Goal: Information Seeking & Learning: Learn about a topic

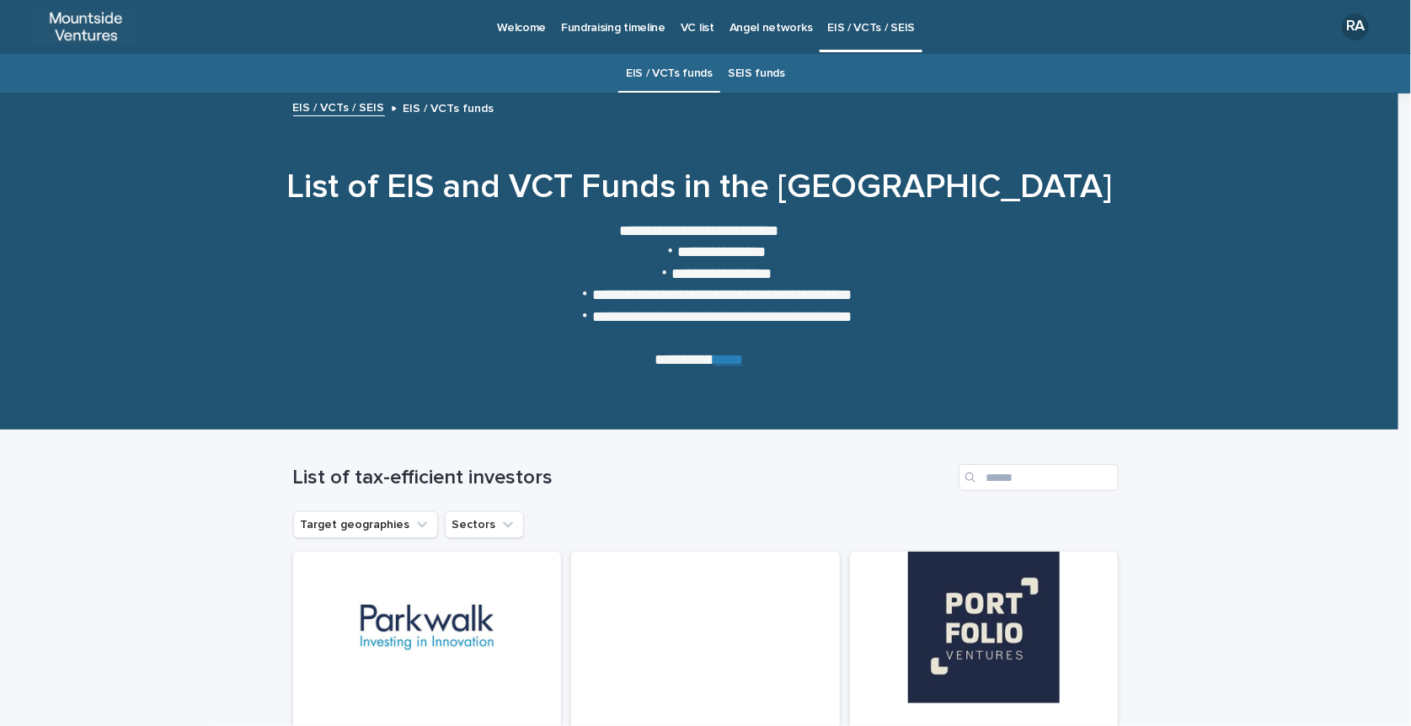
scroll to position [558, 0]
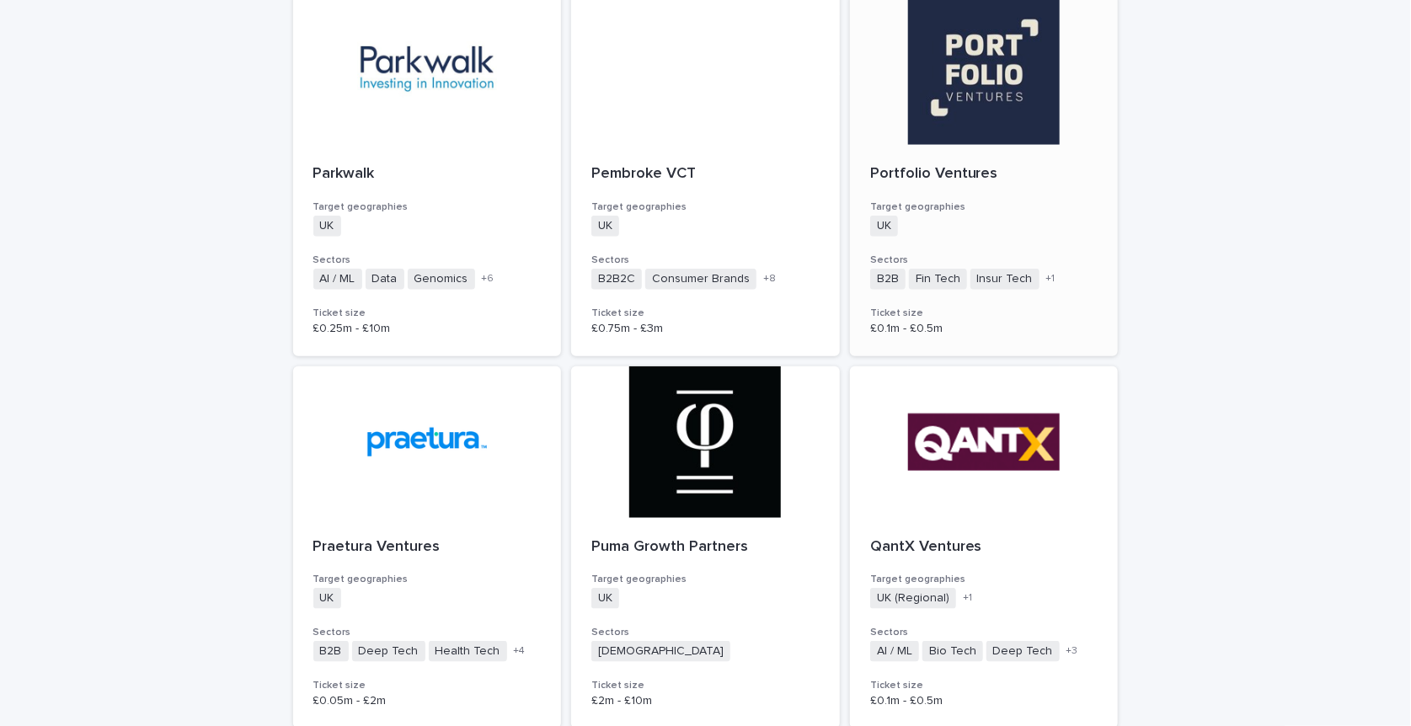
click at [943, 234] on div "UK + 0" at bounding box center [984, 226] width 228 height 21
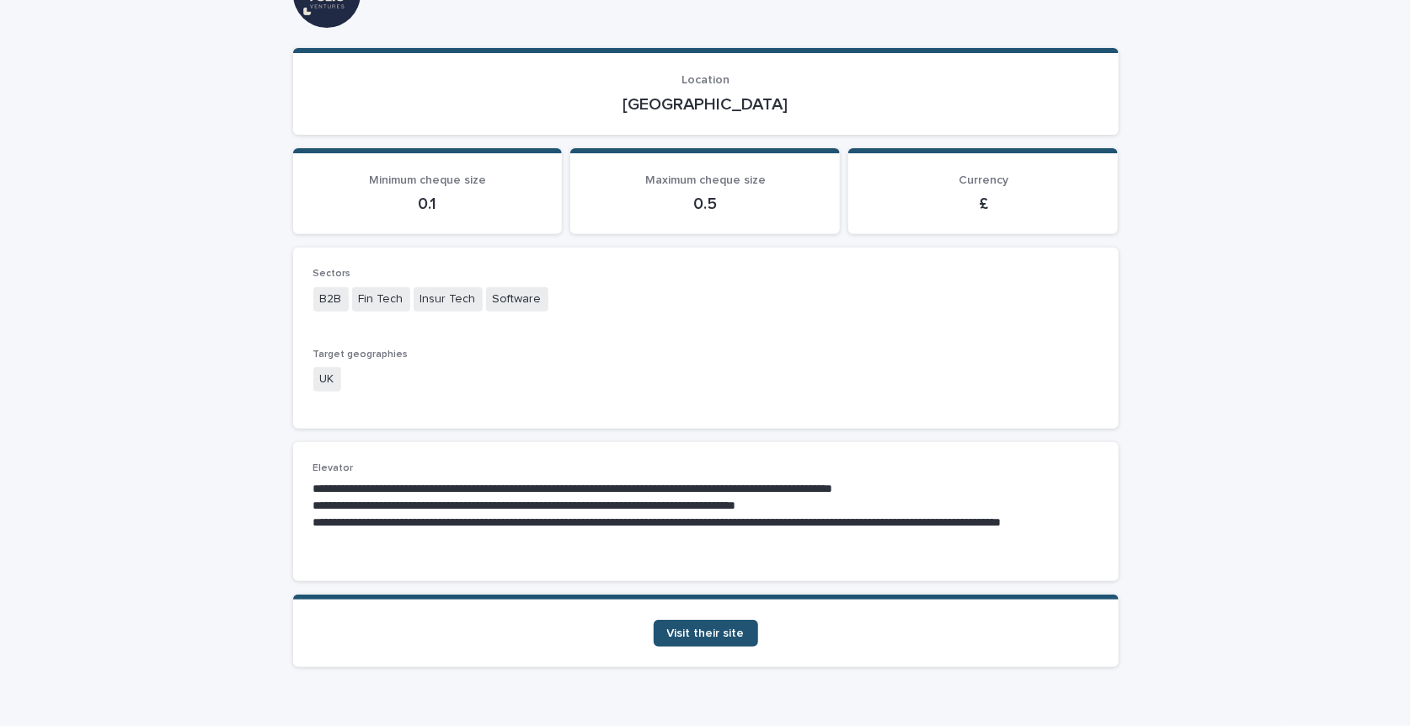
scroll to position [206, 0]
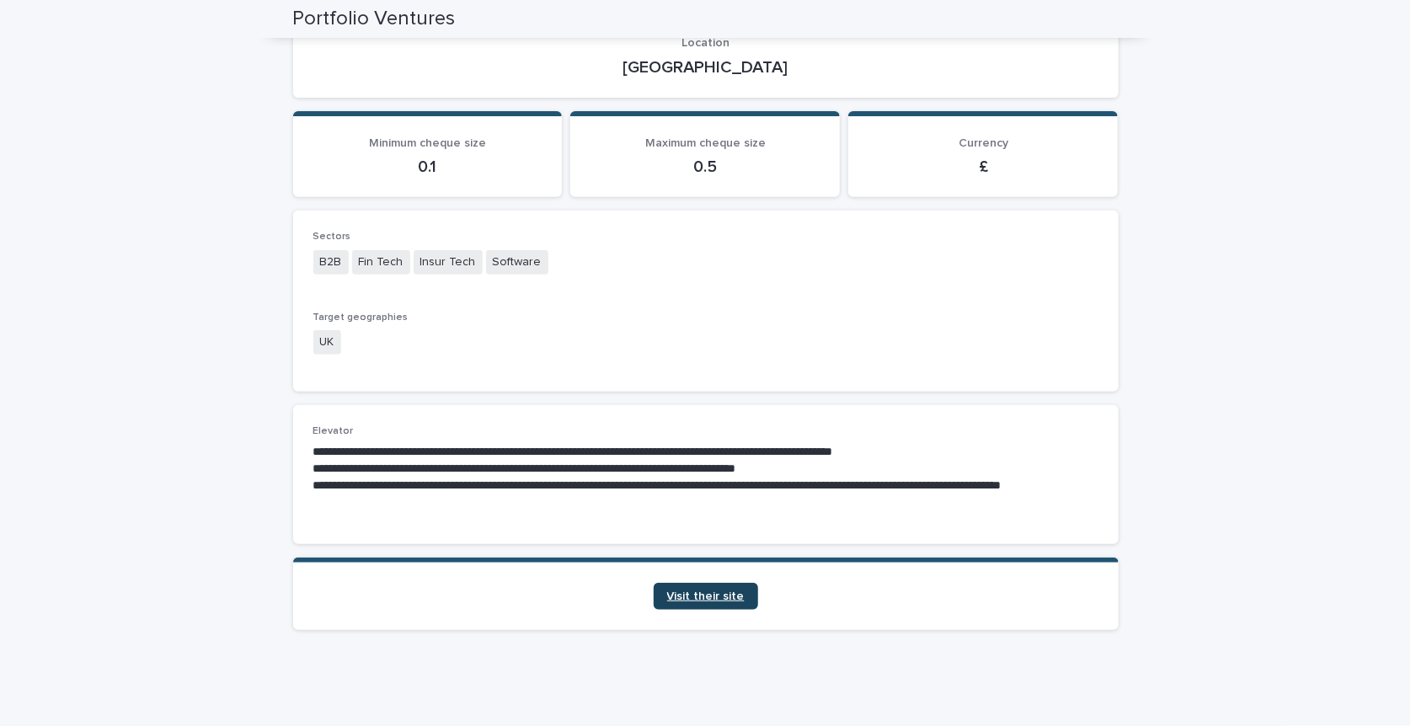
click at [703, 590] on span "Visit their site" at bounding box center [705, 596] width 77 height 12
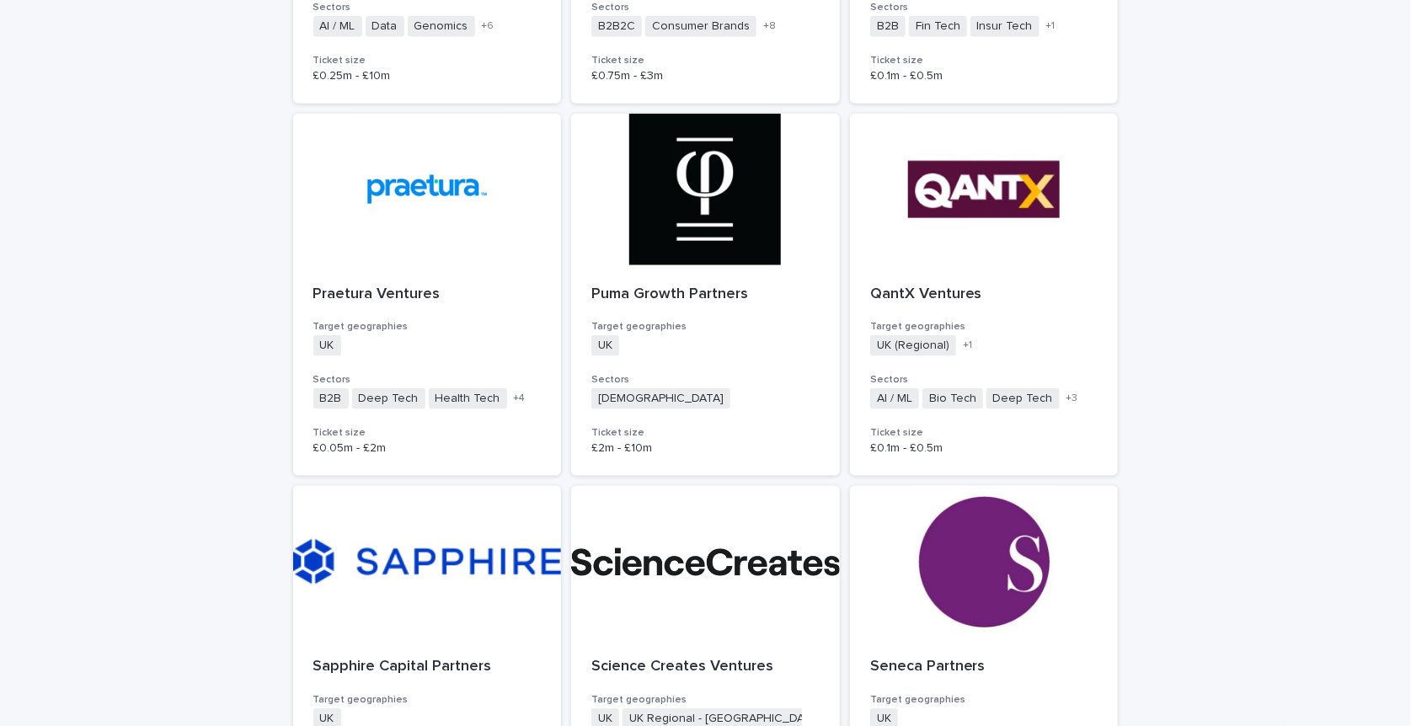
scroll to position [727, 0]
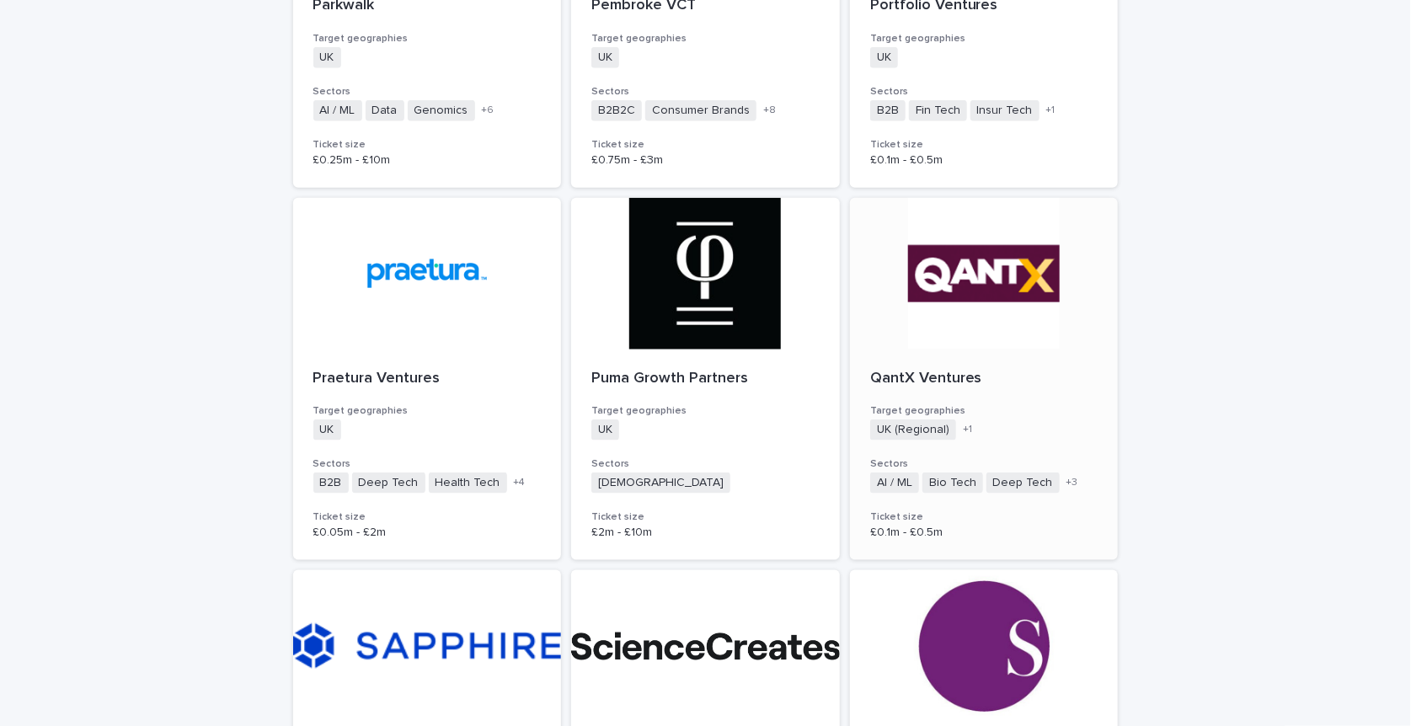
click at [1034, 337] on div at bounding box center [984, 274] width 269 height 152
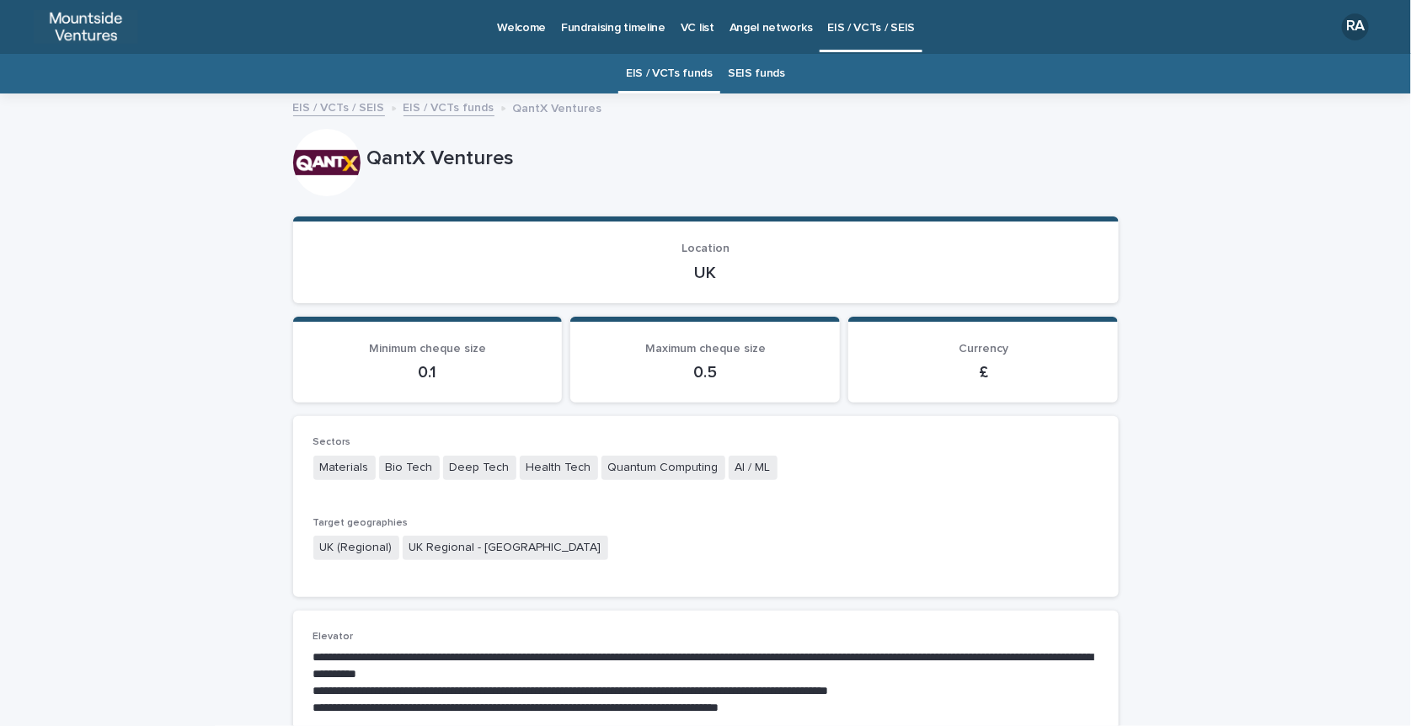
click at [424, 105] on link "EIS / VCTs funds" at bounding box center [448, 106] width 91 height 19
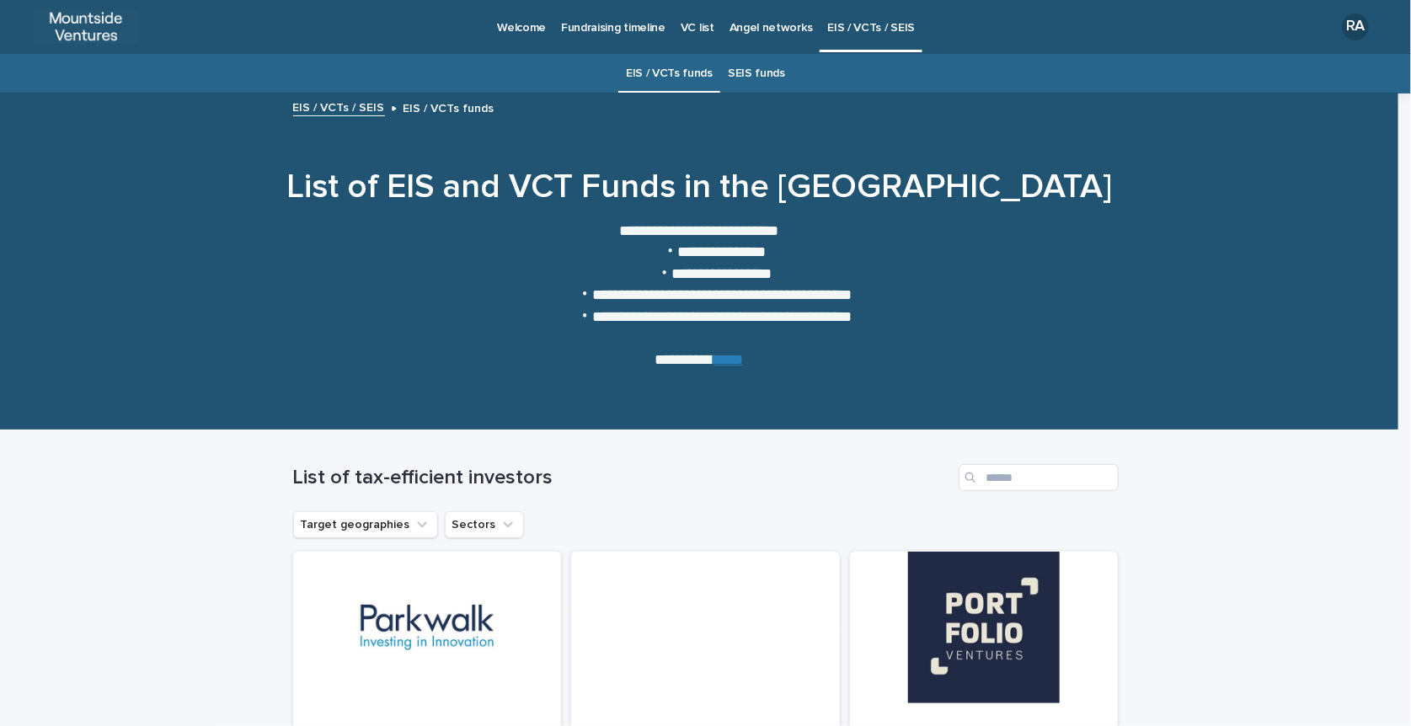
scroll to position [53, 0]
